Goal: Transaction & Acquisition: Purchase product/service

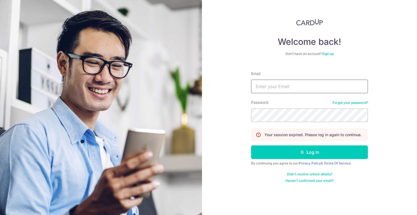
click at [269, 84] on input "Email" at bounding box center [309, 87] width 117 height 14
type input "[EMAIL_ADDRESS][DOMAIN_NAME]"
click at [251, 145] on button "Log in" at bounding box center [309, 152] width 117 height 14
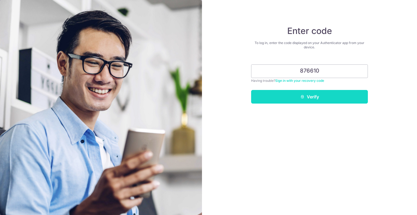
type input "876610"
click at [305, 93] on button "Verify" at bounding box center [309, 97] width 117 height 14
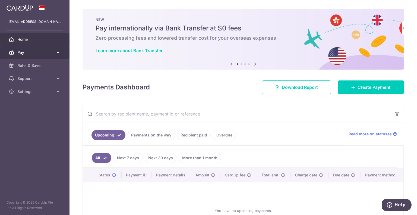
click at [43, 52] on span "Pay" at bounding box center [35, 52] width 36 height 5
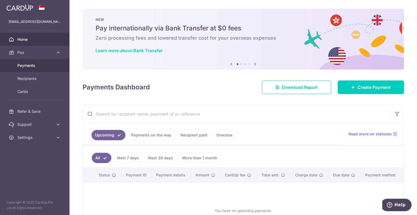
click at [50, 66] on span "Payments" at bounding box center [35, 65] width 36 height 5
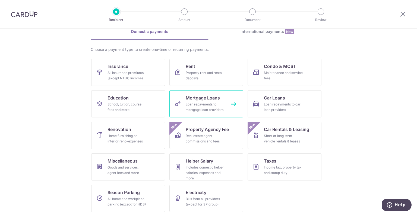
scroll to position [28, 0]
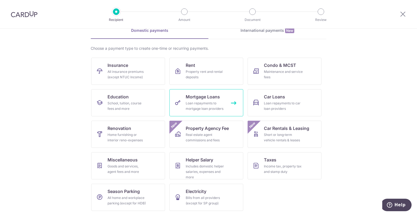
click at [207, 103] on div "Loan repayments to mortgage loan providers" at bounding box center [205, 105] width 39 height 11
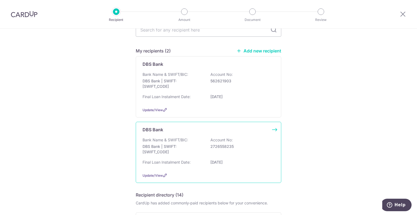
scroll to position [30, 0]
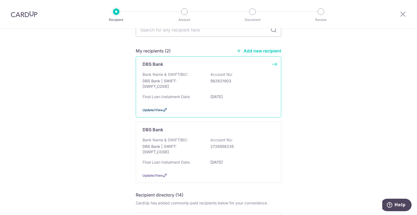
click at [161, 109] on span "Update/View" at bounding box center [152, 110] width 20 height 4
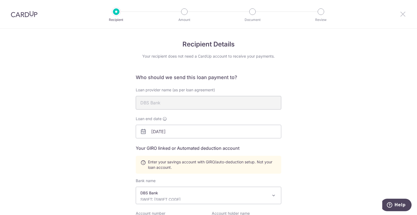
click at [402, 15] on icon at bounding box center [402, 14] width 7 height 7
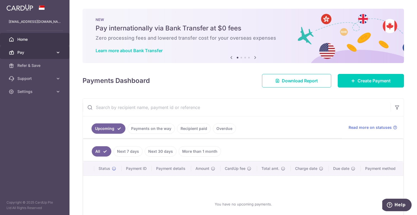
click at [57, 53] on icon at bounding box center [57, 52] width 5 height 5
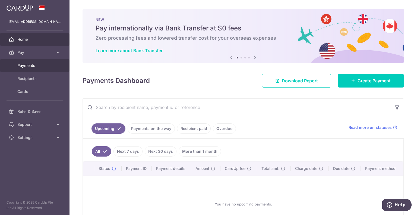
click at [42, 65] on span "Payments" at bounding box center [35, 65] width 36 height 5
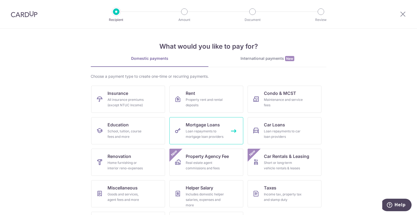
click at [195, 131] on div "Loan repayments to mortgage loan providers" at bounding box center [205, 133] width 39 height 11
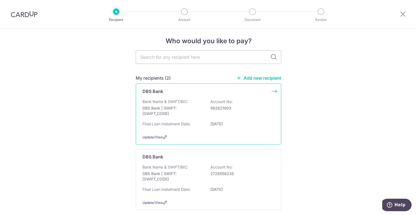
scroll to position [1, 0]
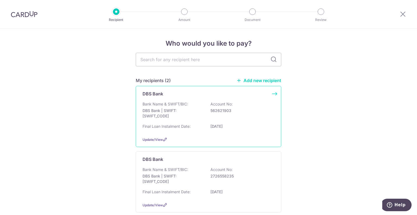
click at [272, 93] on div "DBS Bank Bank Name & SWIFT/BIC: DBS Bank | SWIFT: DBSSSGSGXXX Account No: 56262…" at bounding box center [208, 116] width 145 height 61
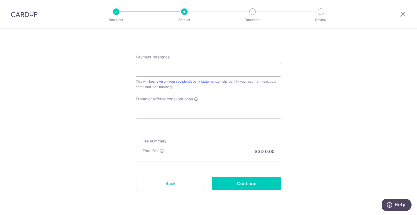
scroll to position [304, 0]
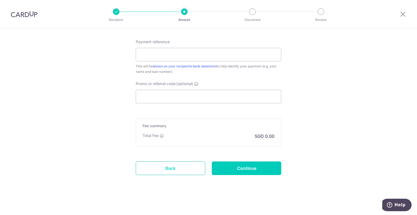
click at [172, 167] on link "Back" at bounding box center [170, 168] width 69 height 14
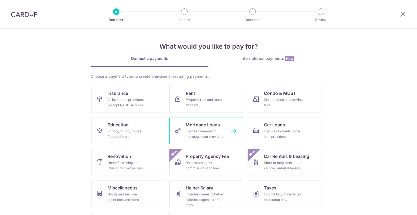
click at [195, 124] on span "Mortgage Loans" at bounding box center [203, 124] width 34 height 7
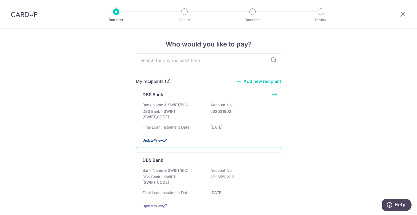
click at [164, 141] on icon at bounding box center [165, 140] width 4 height 4
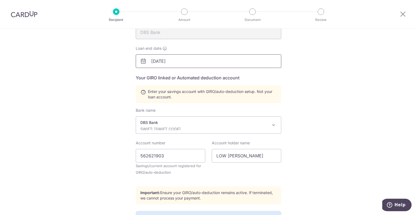
scroll to position [75, 0]
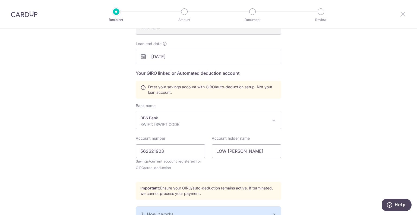
click at [401, 13] on icon at bounding box center [402, 14] width 7 height 7
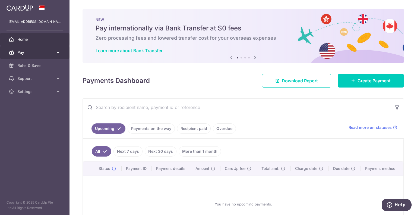
click at [48, 54] on span "Pay" at bounding box center [35, 52] width 36 height 5
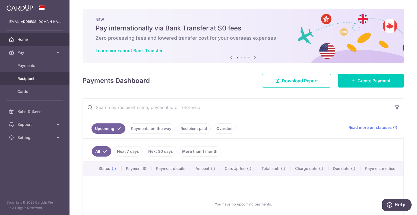
click at [38, 78] on span "Recipients" at bounding box center [35, 78] width 36 height 5
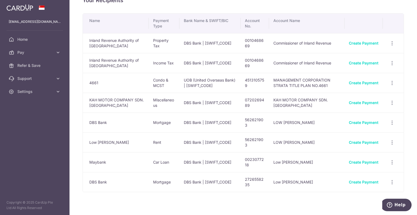
scroll to position [13, 0]
click at [389, 120] on icon "button" at bounding box center [392, 122] width 6 height 6
click at [369, 134] on span "View/Edit" at bounding box center [373, 137] width 37 height 7
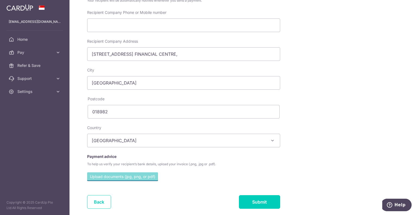
scroll to position [217, 0]
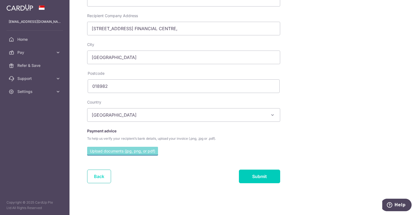
click at [103, 172] on link "Back" at bounding box center [99, 176] width 24 height 14
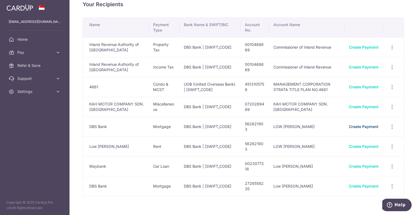
scroll to position [9, 0]
click at [389, 128] on icon "button" at bounding box center [392, 127] width 6 height 6
click at [376, 154] on span "Linked Payments" at bounding box center [372, 154] width 35 height 5
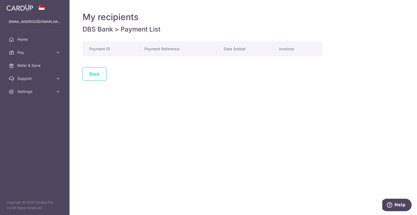
click at [93, 74] on link "Back" at bounding box center [94, 74] width 24 height 14
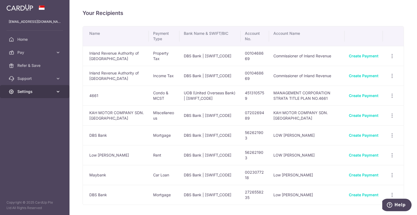
click at [52, 90] on span "Settings" at bounding box center [35, 91] width 36 height 5
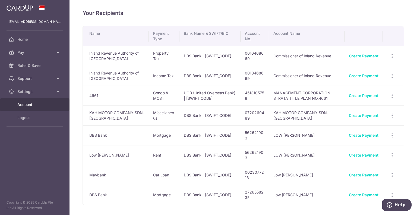
click at [42, 105] on span "Account" at bounding box center [35, 104] width 36 height 5
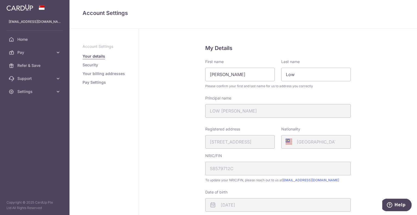
click at [96, 63] on link "Security" at bounding box center [89, 64] width 15 height 5
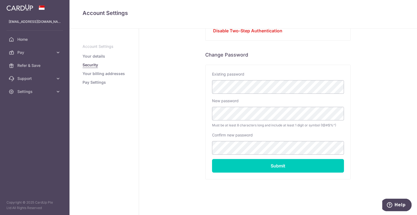
click at [117, 76] on link "Your billing addresses" at bounding box center [103, 73] width 42 height 5
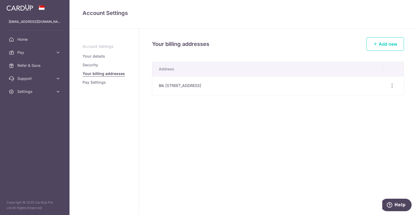
click at [97, 82] on link "Pay Settings" at bounding box center [93, 82] width 23 height 5
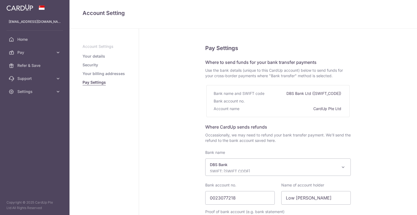
select select "6"
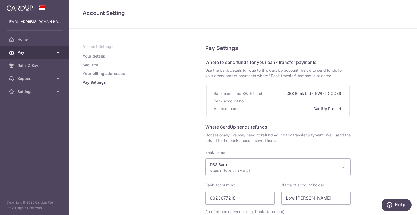
click at [39, 52] on span "Pay" at bounding box center [35, 52] width 36 height 5
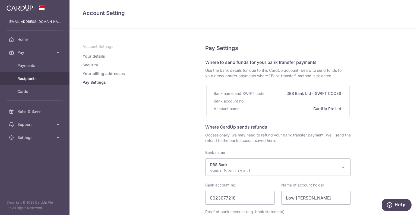
click at [37, 80] on span "Recipients" at bounding box center [35, 78] width 36 height 5
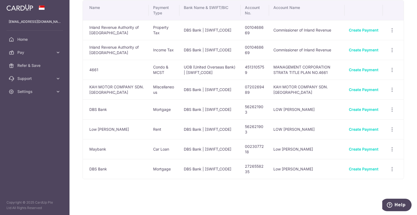
scroll to position [26, 0]
click at [285, 109] on td "LOW [PERSON_NAME]" at bounding box center [306, 110] width 75 height 20
click at [389, 112] on icon "button" at bounding box center [392, 110] width 6 height 6
click at [367, 126] on span "View/Edit" at bounding box center [373, 124] width 37 height 7
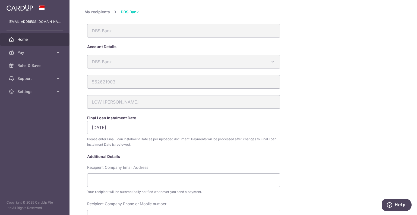
click at [31, 35] on link "Home" at bounding box center [34, 39] width 69 height 13
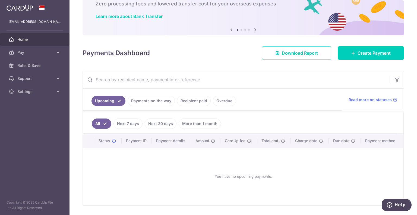
scroll to position [35, 0]
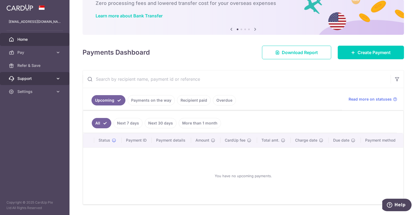
click at [54, 78] on link "Support" at bounding box center [34, 78] width 69 height 13
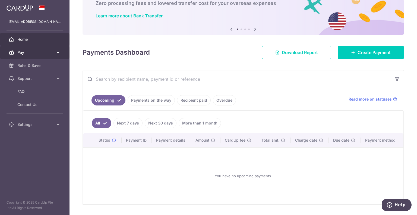
click at [55, 54] on link "Pay" at bounding box center [34, 52] width 69 height 13
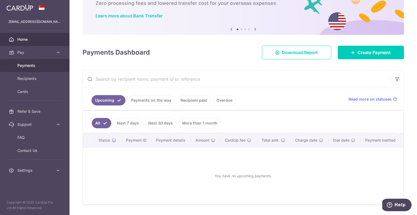
click at [47, 68] on span "Payments" at bounding box center [35, 65] width 36 height 5
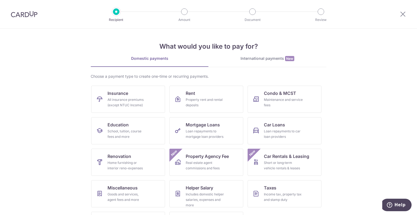
scroll to position [28, 0]
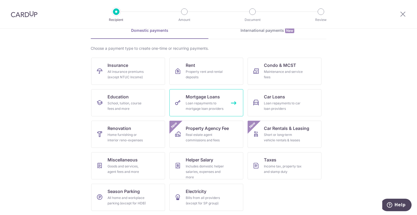
click at [212, 101] on div "Loan repayments to mortgage loan providers" at bounding box center [205, 105] width 39 height 11
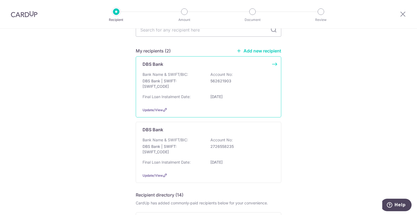
scroll to position [30, 0]
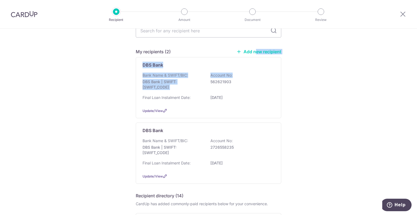
drag, startPoint x: 148, startPoint y: 78, endPoint x: 252, endPoint y: 52, distance: 106.5
drag, startPoint x: 325, startPoint y: 66, endPoint x: 297, endPoint y: 61, distance: 28.0
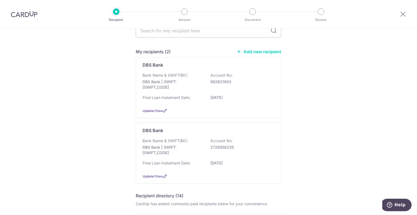
click at [266, 51] on link "Add new recipient" at bounding box center [258, 51] width 45 height 5
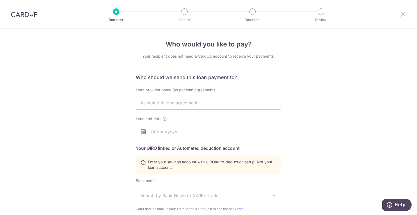
click at [404, 14] on icon at bounding box center [402, 14] width 7 height 7
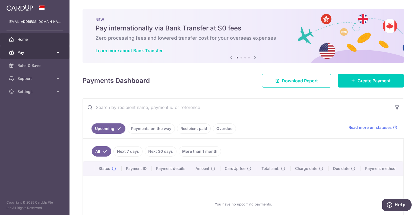
click at [21, 53] on span "Pay" at bounding box center [35, 52] width 36 height 5
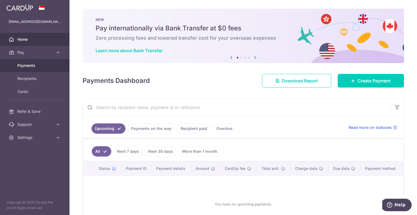
click at [40, 66] on span "Payments" at bounding box center [35, 65] width 36 height 5
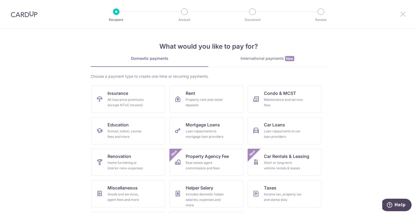
click at [399, 13] on icon at bounding box center [402, 14] width 7 height 7
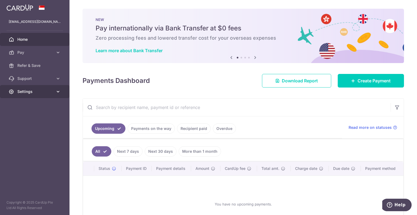
click at [41, 91] on span "Settings" at bounding box center [35, 91] width 36 height 5
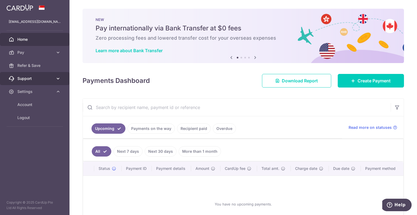
click at [46, 79] on span "Support" at bounding box center [35, 78] width 36 height 5
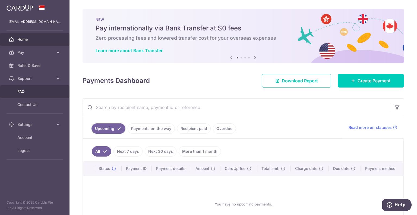
click at [40, 92] on span "FAQ" at bounding box center [35, 91] width 36 height 5
click at [150, 128] on link "Payments on the way" at bounding box center [151, 128] width 47 height 10
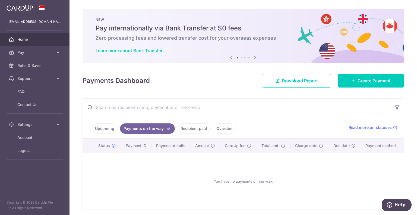
click at [186, 131] on link "Recipient paid" at bounding box center [194, 128] width 34 height 10
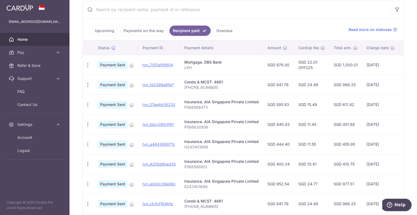
scroll to position [98, 0]
click at [222, 29] on link "Overdue" at bounding box center [224, 31] width 23 height 10
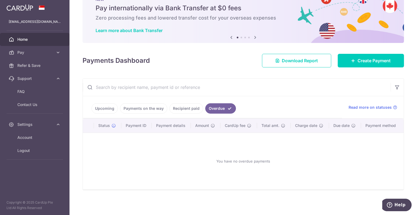
click at [189, 107] on link "Recipient paid" at bounding box center [186, 108] width 34 height 10
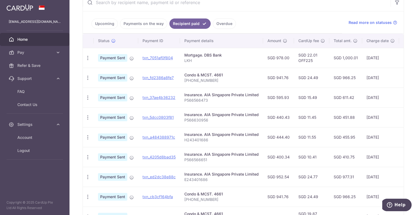
scroll to position [105, 0]
click at [106, 20] on link "Upcoming" at bounding box center [104, 23] width 26 height 10
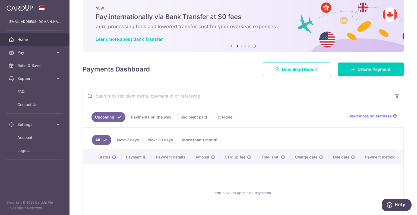
scroll to position [0, 0]
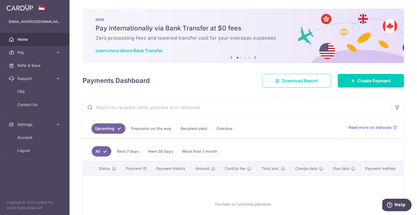
click at [115, 128] on link "Upcoming" at bounding box center [108, 128] width 34 height 10
click at [44, 55] on link "Pay" at bounding box center [34, 52] width 69 height 13
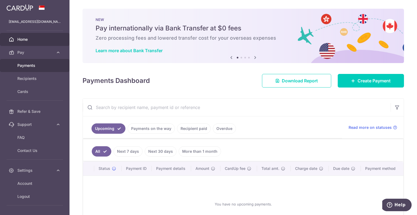
click at [41, 69] on link "Payments" at bounding box center [34, 65] width 69 height 13
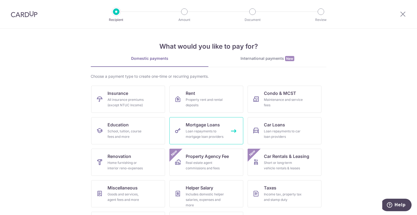
click at [201, 132] on div "Loan repayments to mortgage loan providers" at bounding box center [205, 133] width 39 height 11
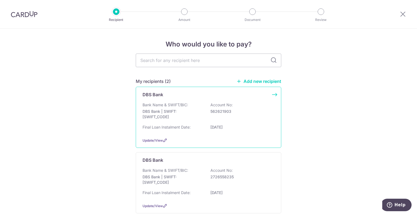
click at [272, 93] on div "DBS Bank Bank Name & SWIFT/BIC: DBS Bank | SWIFT: [SWIFT_CODE] Account No: 5626…" at bounding box center [208, 117] width 145 height 61
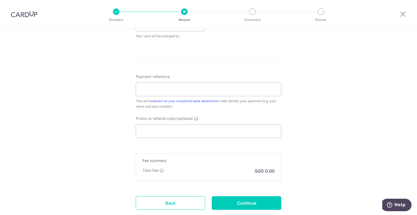
scroll to position [304, 0]
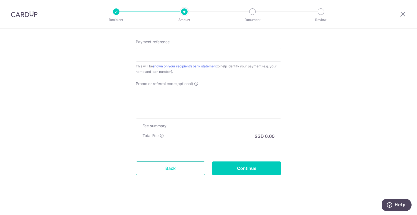
click at [169, 169] on link "Back" at bounding box center [170, 168] width 69 height 14
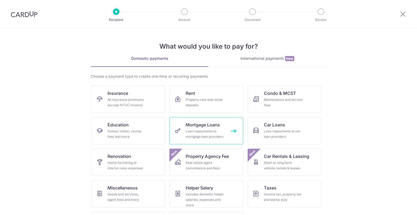
click at [204, 132] on div "Loan repayments to mortgage loan providers" at bounding box center [205, 133] width 39 height 11
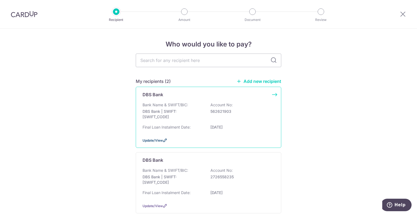
click at [163, 139] on icon at bounding box center [165, 140] width 4 height 4
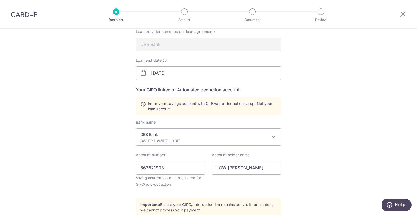
scroll to position [73, 0]
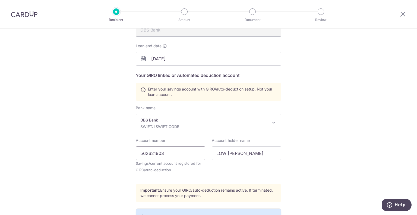
click at [189, 154] on input "562621903" at bounding box center [170, 153] width 69 height 14
type input "5"
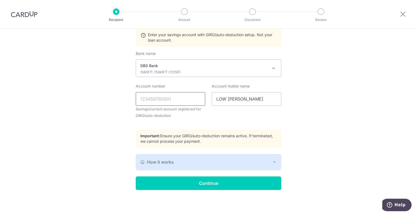
scroll to position [126, 0]
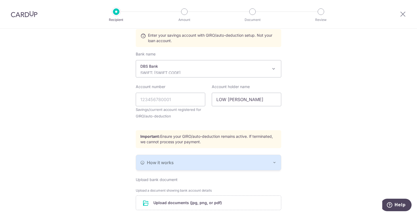
click at [192, 182] on div "Who should we send this loan payment to? Loan provider name (as per loan agreem…" at bounding box center [208, 97] width 145 height 298
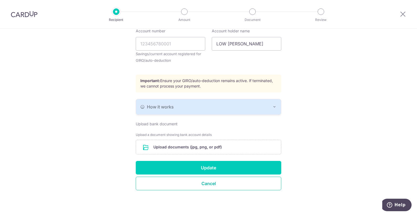
click at [192, 182] on button "Cancel" at bounding box center [208, 183] width 145 height 14
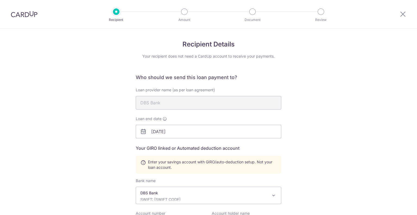
scroll to position [81, 0]
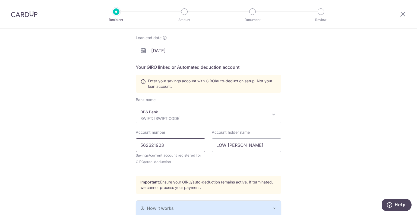
click at [178, 140] on input "562621903" at bounding box center [170, 145] width 69 height 14
type input "5"
click at [250, 146] on input "LOW [PERSON_NAME]" at bounding box center [246, 145] width 69 height 14
type input "L"
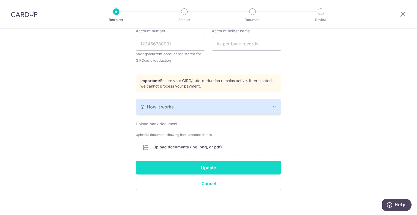
click at [239, 164] on button "Update" at bounding box center [208, 168] width 145 height 14
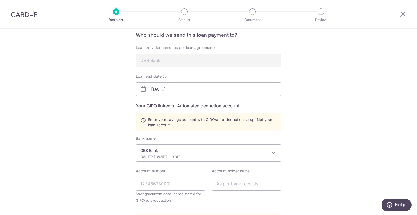
scroll to position [0, 0]
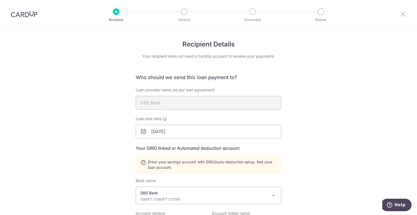
click at [401, 12] on icon at bounding box center [402, 14] width 7 height 7
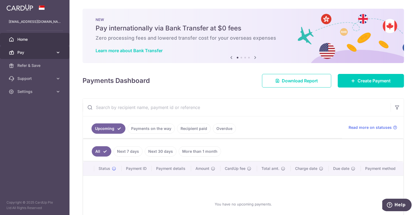
click at [48, 55] on link "Pay" at bounding box center [34, 52] width 69 height 13
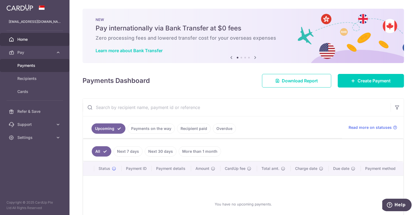
click at [43, 69] on link "Payments" at bounding box center [34, 65] width 69 height 13
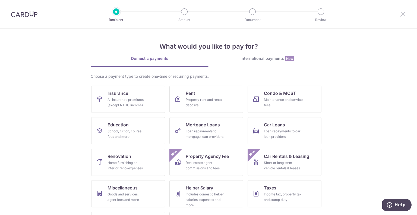
click at [401, 14] on icon at bounding box center [402, 14] width 7 height 7
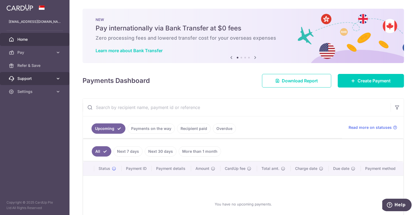
click at [43, 79] on span "Support" at bounding box center [35, 78] width 36 height 5
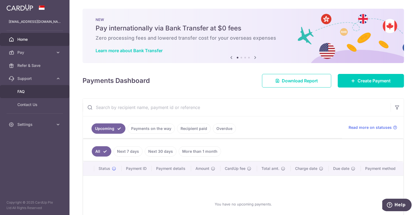
click at [35, 96] on link "FAQ" at bounding box center [34, 91] width 69 height 13
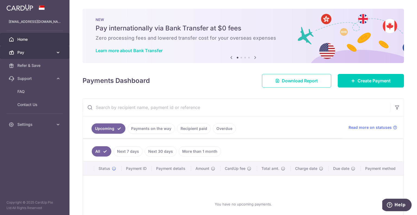
click at [59, 51] on icon at bounding box center [57, 52] width 5 height 5
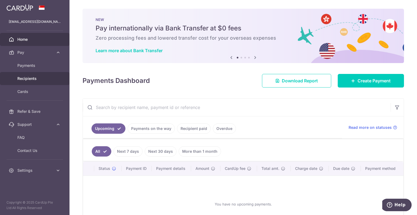
click at [46, 81] on span "Recipients" at bounding box center [35, 78] width 36 height 5
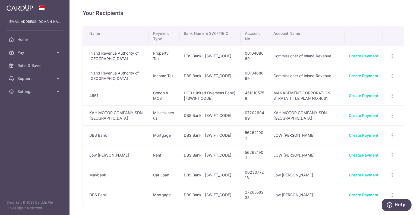
scroll to position [26, 0]
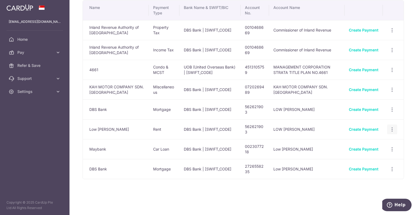
click at [389, 124] on div "View/Edit Linked Payments" at bounding box center [392, 129] width 10 height 10
click at [390, 128] on icon "button" at bounding box center [392, 129] width 6 height 6
click at [389, 107] on icon "button" at bounding box center [392, 110] width 6 height 6
click at [406, 126] on div "Your Recipients Name Payment Type Bank Name & SWIFT/BIC Account No. Account Nam…" at bounding box center [242, 107] width 347 height 215
click at [389, 128] on icon "button" at bounding box center [392, 129] width 6 height 6
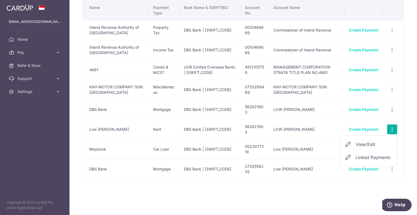
click at [373, 143] on span "View/Edit" at bounding box center [373, 144] width 37 height 7
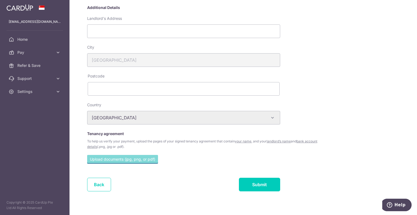
scroll to position [154, 0]
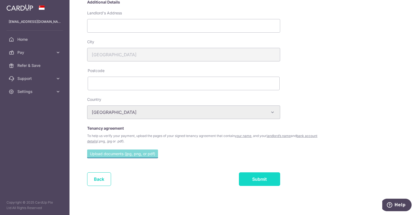
click at [250, 177] on input "Submit" at bounding box center [259, 179] width 41 height 14
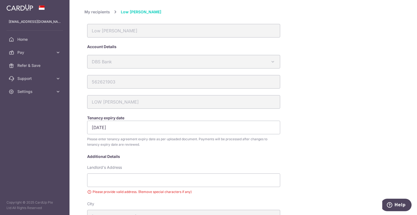
scroll to position [167, 0]
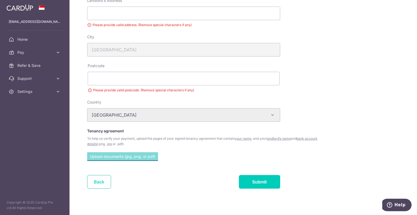
click at [101, 180] on link "Back" at bounding box center [99, 182] width 24 height 14
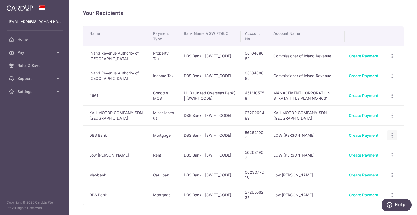
click at [389, 137] on icon "button" at bounding box center [392, 135] width 6 height 6
click at [377, 166] on span "Linked Payments" at bounding box center [373, 163] width 37 height 7
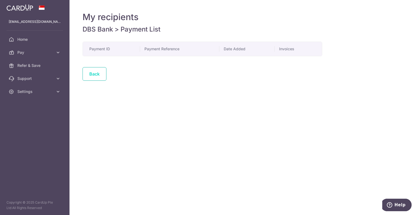
click at [88, 72] on link "Back" at bounding box center [94, 74] width 24 height 14
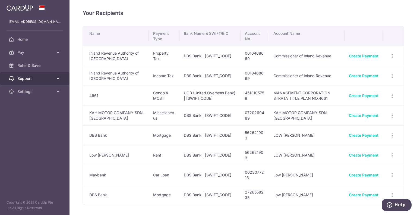
click at [47, 78] on span "Support" at bounding box center [35, 78] width 36 height 5
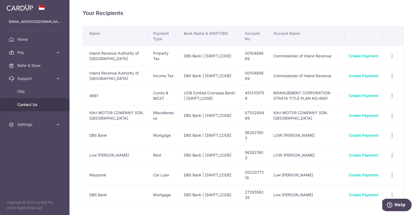
click at [38, 105] on span "Contact Us" at bounding box center [35, 104] width 36 height 5
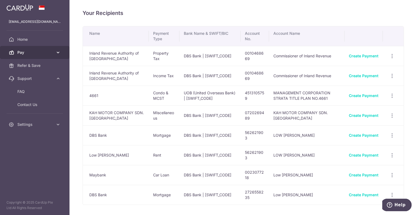
click at [34, 48] on link "Pay" at bounding box center [34, 52] width 69 height 13
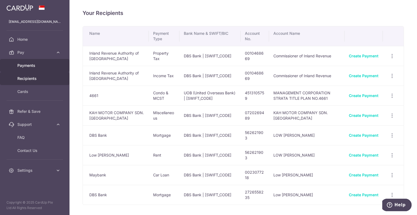
click at [35, 65] on span "Payments" at bounding box center [35, 65] width 36 height 5
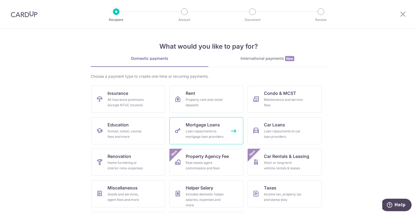
click at [205, 126] on span "Mortgage Loans" at bounding box center [203, 124] width 34 height 7
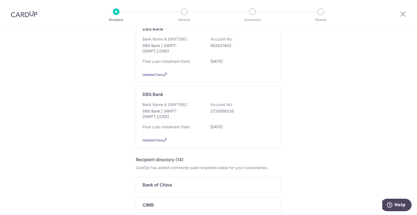
scroll to position [66, 0]
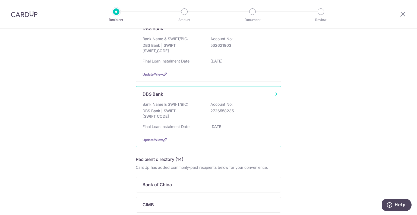
click at [231, 114] on div "Bank Name & SWIFT/BIC: DBS Bank | SWIFT: [SWIFT_CODE] Account No: 2726558235" at bounding box center [208, 111] width 132 height 20
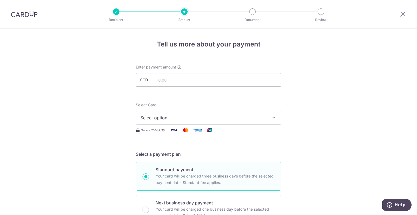
click at [220, 115] on span "Select option" at bounding box center [203, 117] width 126 height 7
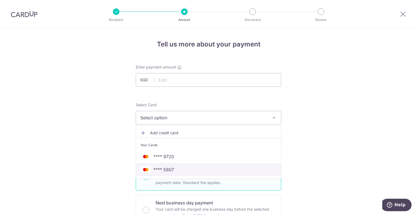
click at [167, 169] on span "**** 5807" at bounding box center [163, 169] width 21 height 7
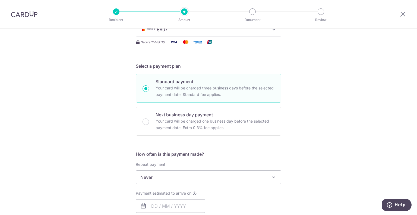
scroll to position [125, 0]
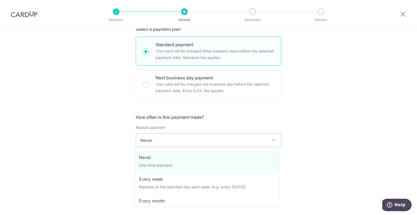
click at [204, 145] on span "Never" at bounding box center [208, 140] width 145 height 13
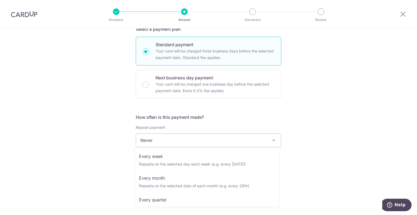
scroll to position [24, 0]
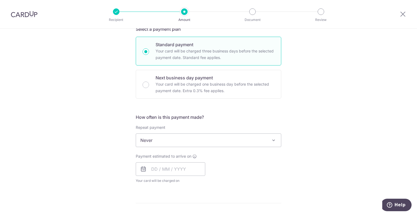
click at [224, 110] on form "Enter payment amount SGD Select Card **** 5807 Add credit card Your Cards **** …" at bounding box center [208, 154] width 145 height 430
click at [175, 170] on input "text" at bounding box center [170, 169] width 69 height 14
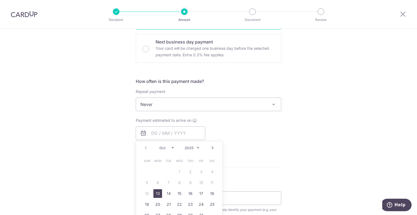
click at [157, 192] on link "13" at bounding box center [157, 193] width 9 height 9
type input "13/10/2025"
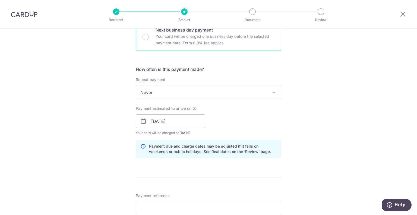
scroll to position [249, 0]
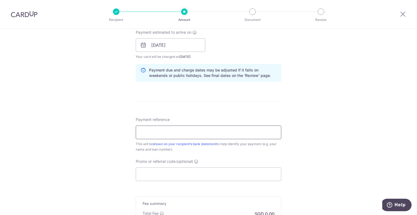
click at [182, 129] on input "Payment reference" at bounding box center [208, 132] width 145 height 14
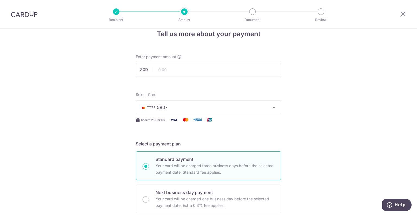
scroll to position [8, 0]
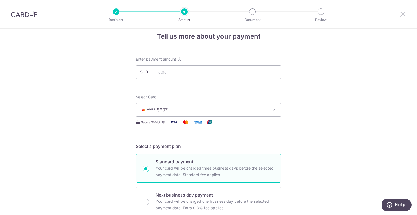
click at [402, 12] on icon at bounding box center [402, 14] width 7 height 7
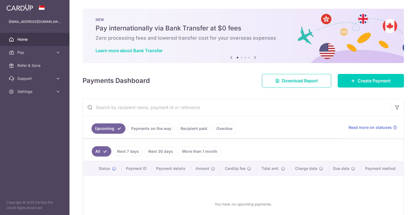
click at [155, 127] on link "Payments on the way" at bounding box center [151, 128] width 47 height 10
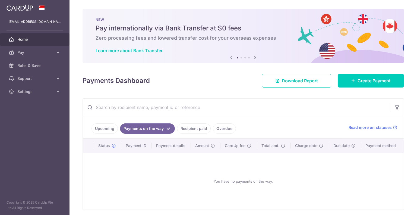
click at [188, 124] on link "Recipient paid" at bounding box center [194, 128] width 34 height 10
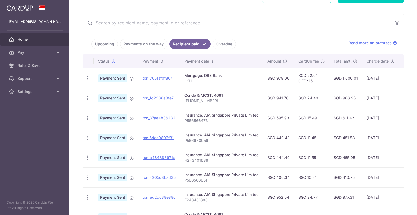
scroll to position [80, 0]
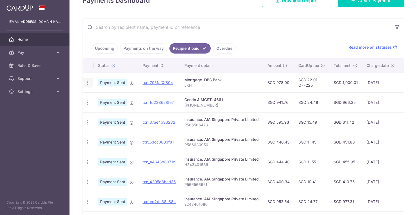
click at [88, 84] on icon "button" at bounding box center [88, 83] width 6 height 6
click at [177, 84] on td "txn_7051af0f804" at bounding box center [159, 82] width 42 height 20
drag, startPoint x: 312, startPoint y: 85, endPoint x: 298, endPoint y: 86, distance: 13.9
click at [298, 86] on td "SGD 22.01 OFF225" at bounding box center [311, 82] width 35 height 20
copy td "OFF225"
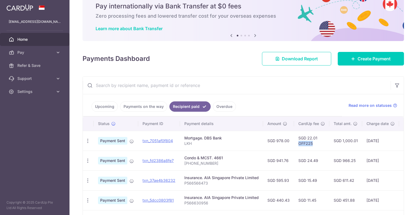
scroll to position [20, 0]
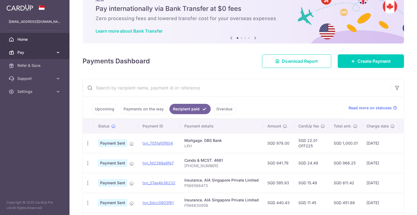
click at [44, 55] on link "Pay" at bounding box center [34, 52] width 69 height 13
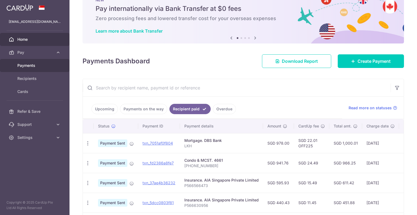
click at [42, 64] on span "Payments" at bounding box center [35, 65] width 36 height 5
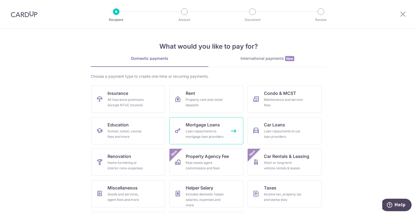
click at [199, 133] on div "Loan repayments to mortgage loan providers" at bounding box center [205, 133] width 39 height 11
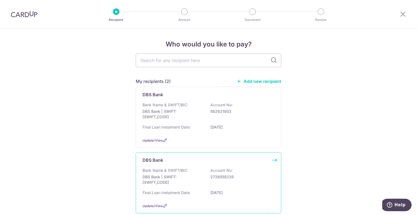
click at [192, 175] on p "DBS Bank | SWIFT: [SWIFT_CODE]" at bounding box center [172, 179] width 61 height 11
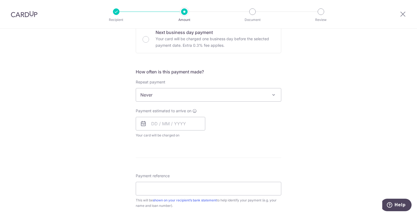
scroll to position [252, 0]
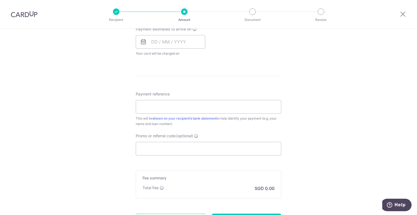
click at [403, 18] on div at bounding box center [403, 14] width 28 height 28
click at [403, 16] on icon at bounding box center [402, 14] width 7 height 7
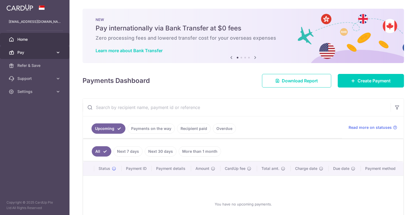
click at [39, 50] on span "Pay" at bounding box center [35, 52] width 36 height 5
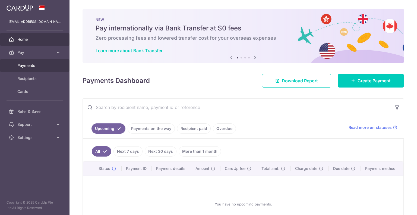
click at [40, 64] on span "Payments" at bounding box center [35, 65] width 36 height 5
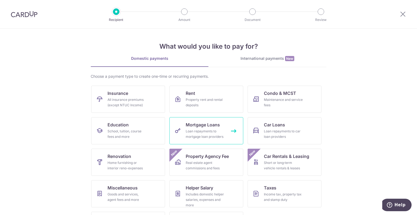
click at [200, 129] on div "Loan repayments to mortgage loan providers" at bounding box center [205, 133] width 39 height 11
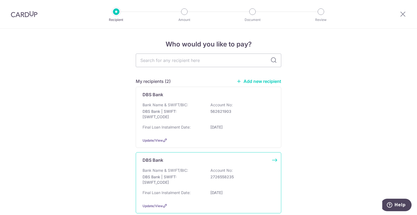
click at [211, 185] on div "Bank Name & SWIFT/BIC: DBS Bank | SWIFT: DBSSSGSGXXX Account No: 2726558235" at bounding box center [208, 177] width 132 height 20
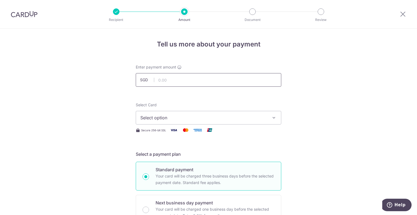
click at [209, 79] on input "text" at bounding box center [208, 80] width 145 height 14
type input "978.00"
click at [200, 115] on span "Select option" at bounding box center [203, 117] width 126 height 7
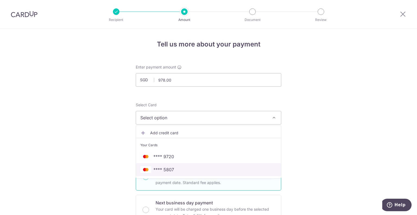
click at [189, 174] on link "**** 5807" at bounding box center [208, 169] width 145 height 13
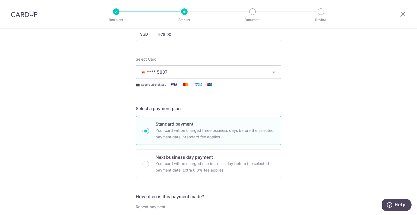
scroll to position [110, 0]
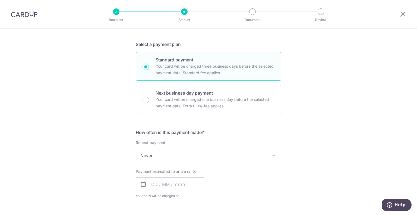
click at [190, 160] on span "Never" at bounding box center [208, 155] width 145 height 13
drag, startPoint x: 204, startPoint y: 168, endPoint x: 182, endPoint y: 181, distance: 26.0
click at [182, 181] on div "Payment estimated to arrive on Your card will be charged on for the first payme…" at bounding box center [170, 184] width 76 height 30
click at [182, 181] on input "text" at bounding box center [170, 184] width 69 height 14
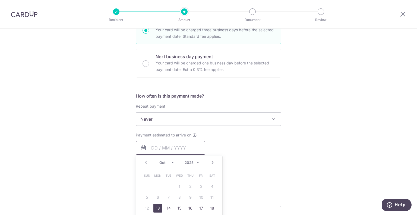
scroll to position [147, 0]
click at [156, 206] on link "13" at bounding box center [157, 206] width 9 height 9
type input "13/10/2025"
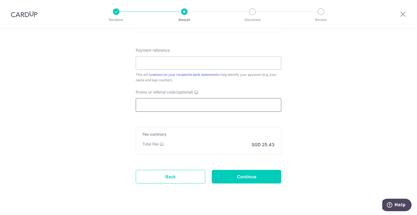
scroll to position [318, 0]
click at [183, 108] on input "Promo or referral code (optional)" at bounding box center [208, 105] width 145 height 14
paste input "OFF225"
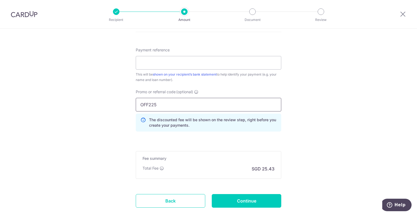
click at [183, 108] on input "OFF225" at bounding box center [208, 105] width 145 height 14
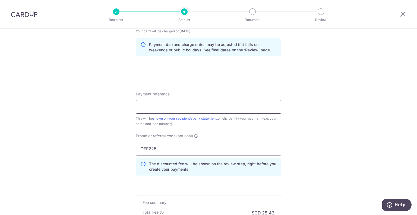
type input "OFF225"
click at [198, 107] on input "Payment reference" at bounding box center [208, 107] width 145 height 14
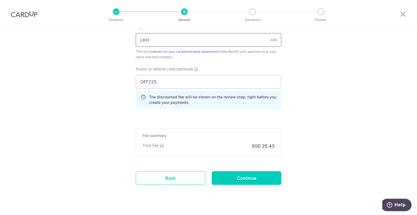
scroll to position [351, 0]
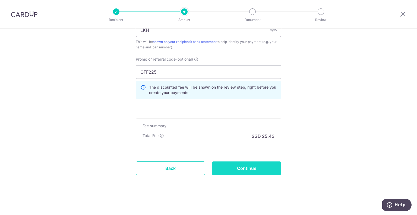
type input "LKH"
click at [237, 165] on input "Continue" at bounding box center [246, 168] width 69 height 14
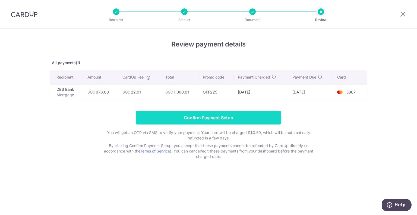
click at [208, 119] on input "Confirm Payment Setup" at bounding box center [208, 118] width 145 height 14
